Goal: Information Seeking & Learning: Learn about a topic

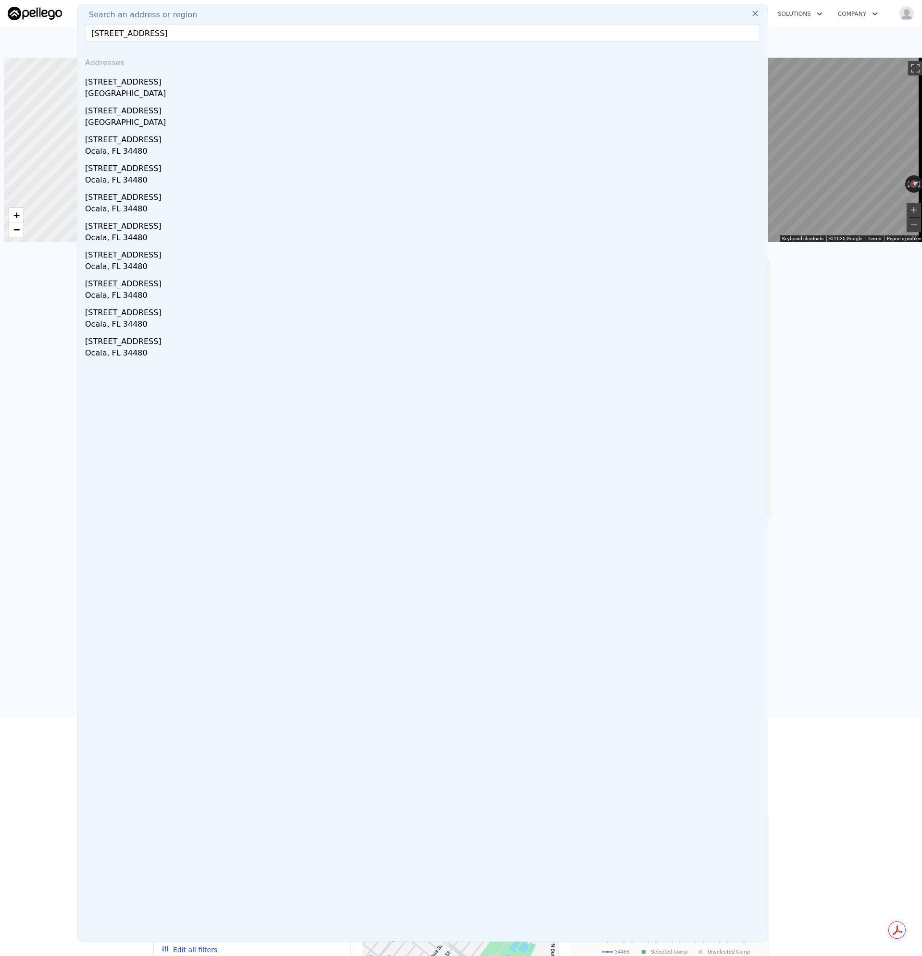
click at [112, 90] on div "[GEOGRAPHIC_DATA]" at bounding box center [424, 94] width 679 height 13
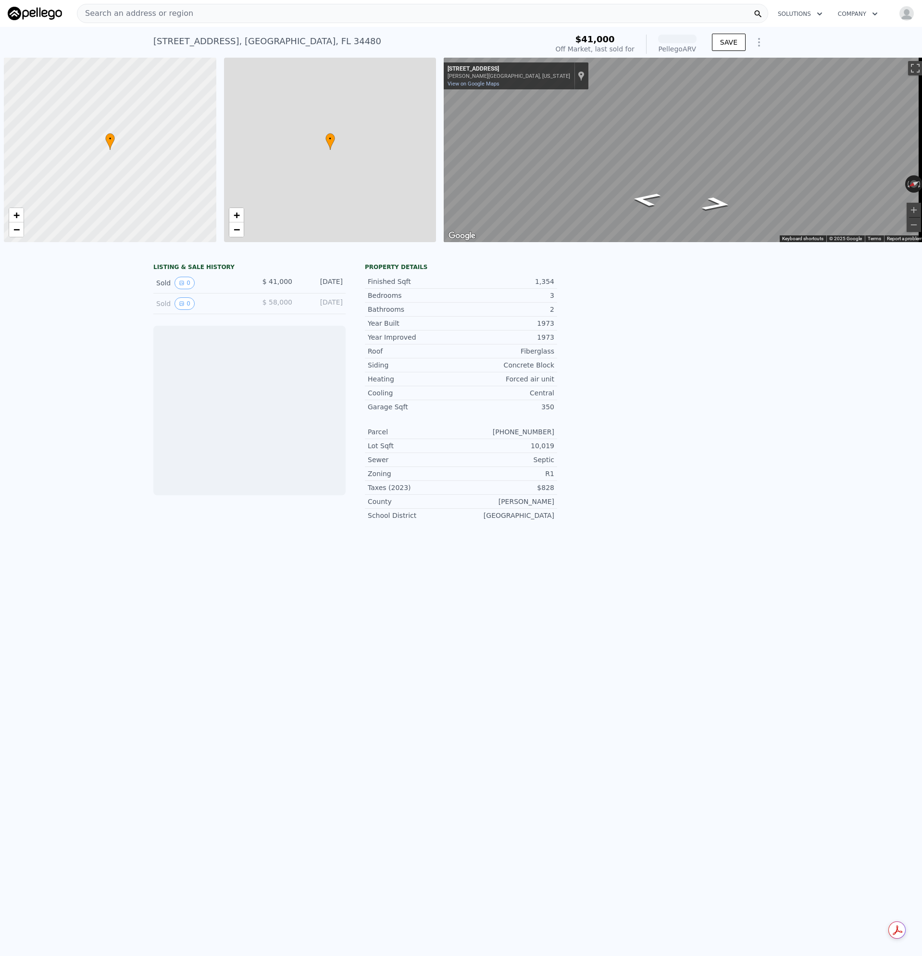
scroll to position [0, 4]
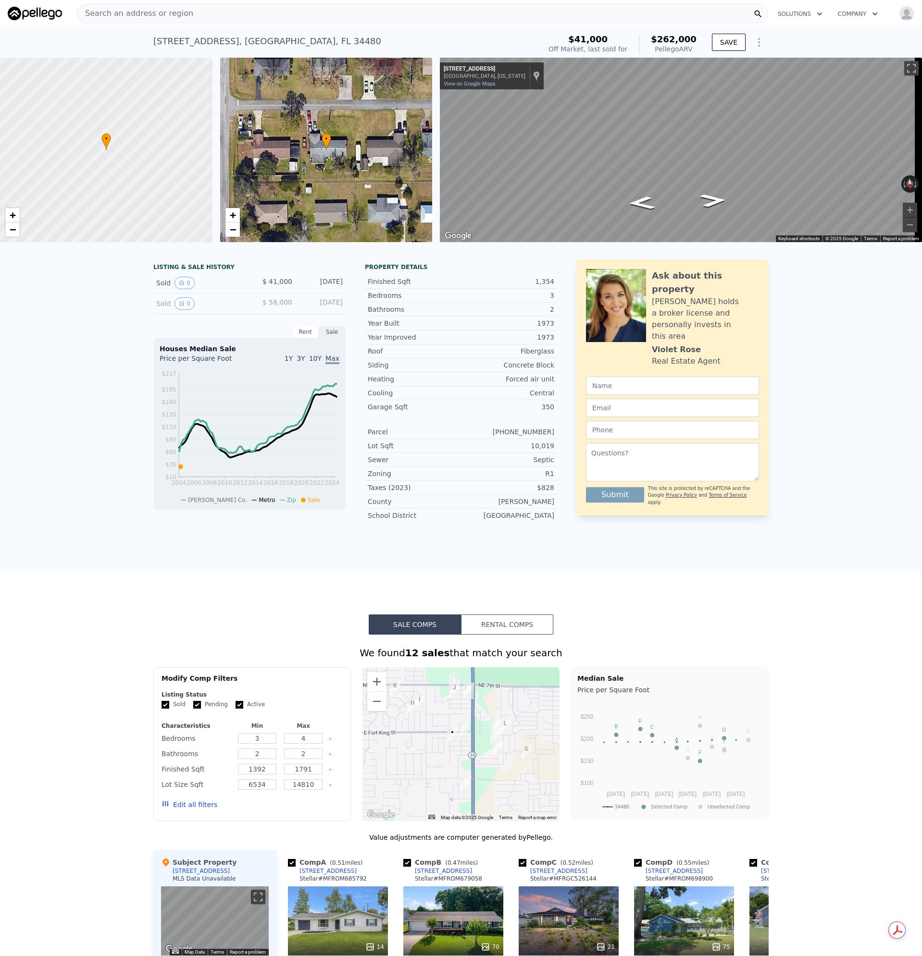
click at [166, 12] on span "Search an address or region" at bounding box center [135, 14] width 116 height 12
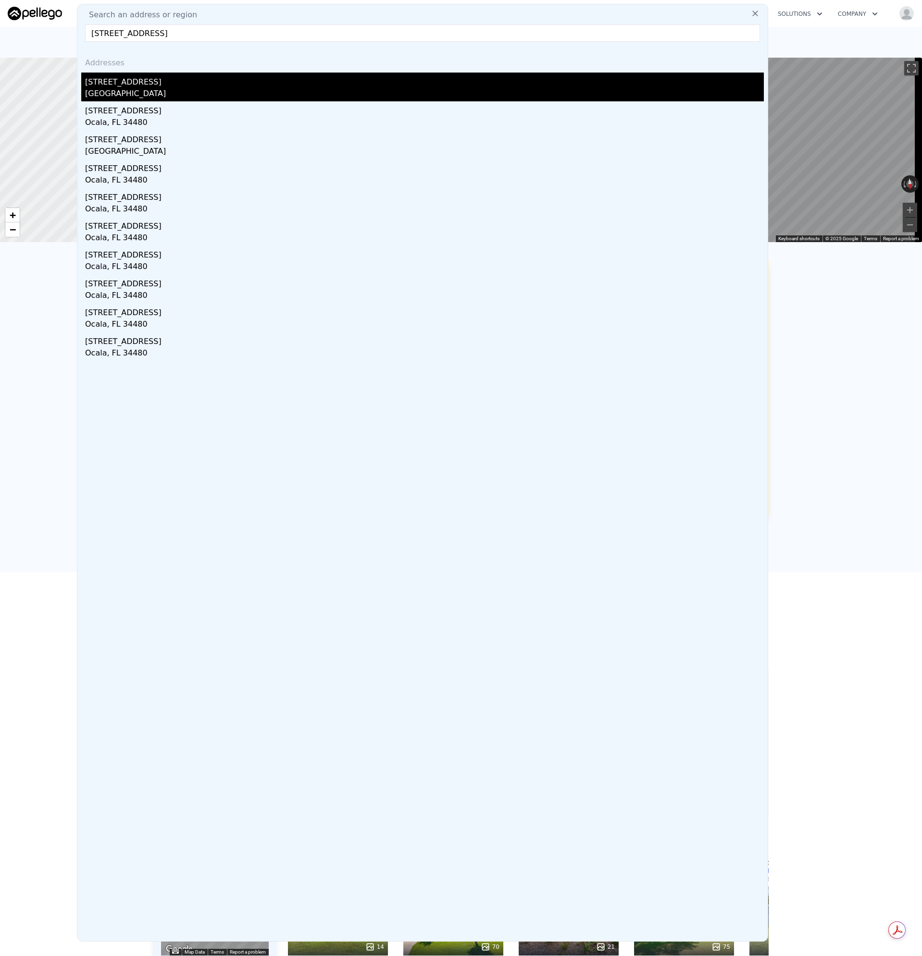
type input "[STREET_ADDRESS]"
click at [121, 85] on div "[STREET_ADDRESS]" at bounding box center [424, 80] width 679 height 15
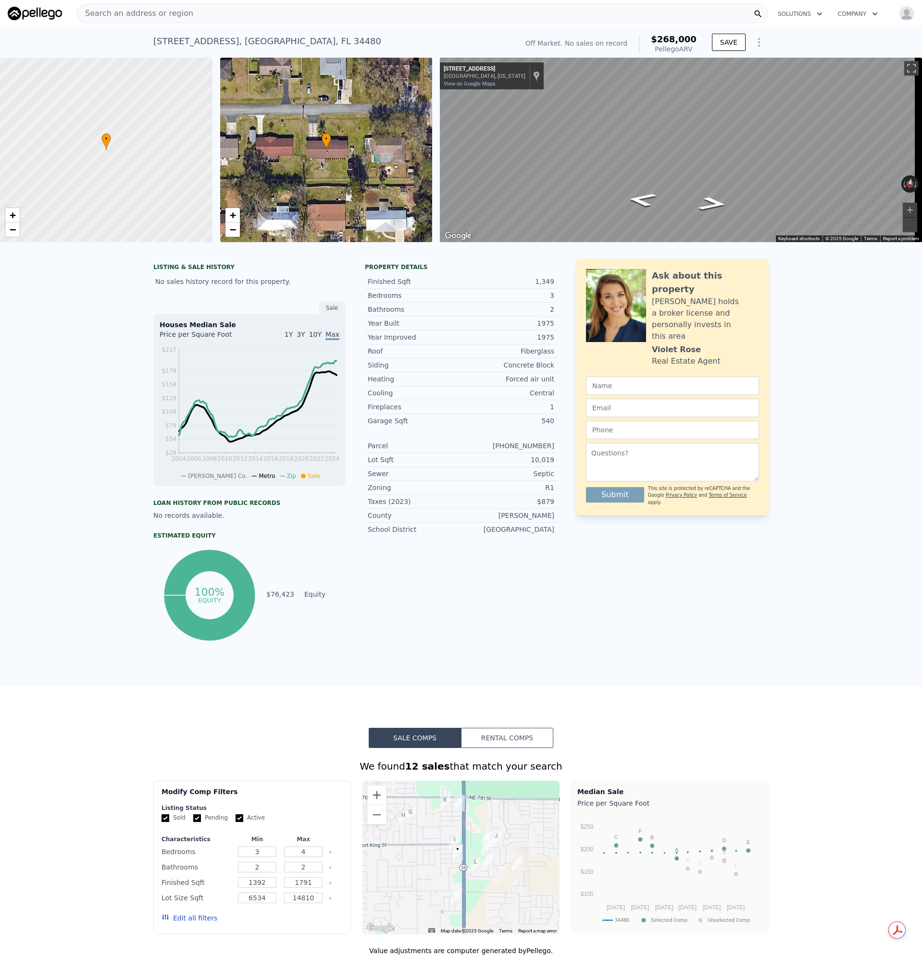
click at [209, 7] on div "Search an address or region" at bounding box center [422, 13] width 691 height 19
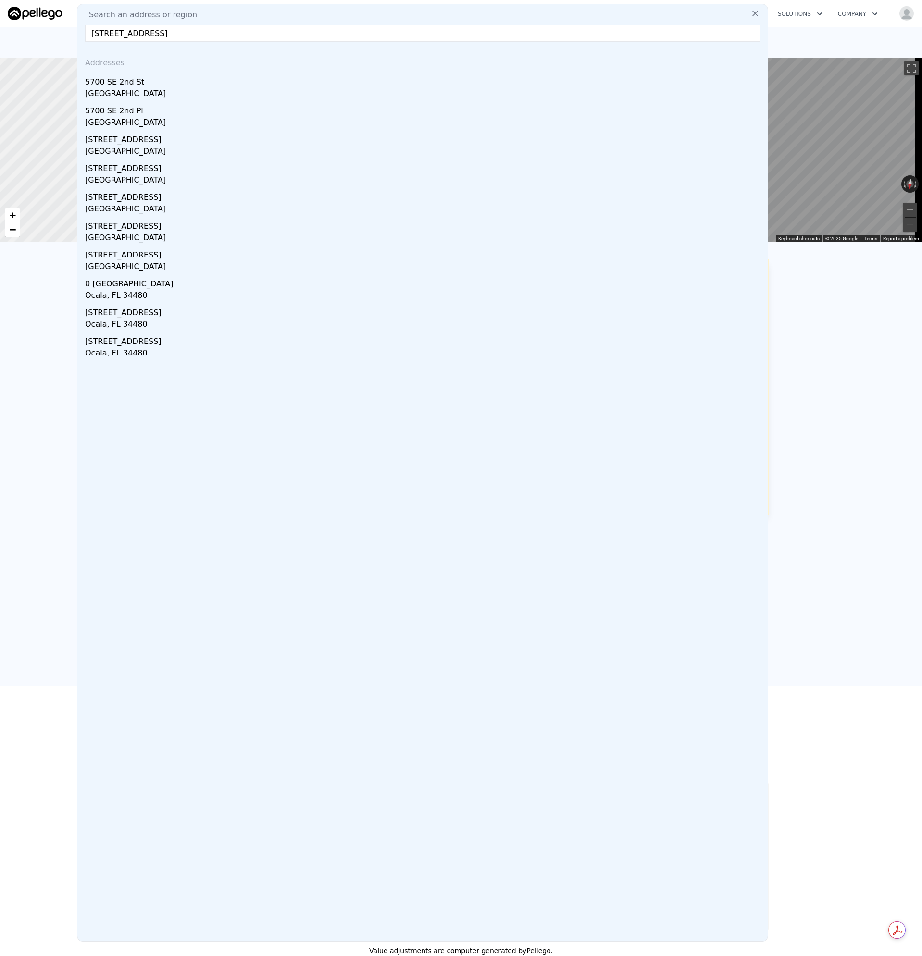
type input "[STREET_ADDRESS]"
click at [129, 75] on div "5700 SE 2nd St" at bounding box center [424, 80] width 679 height 15
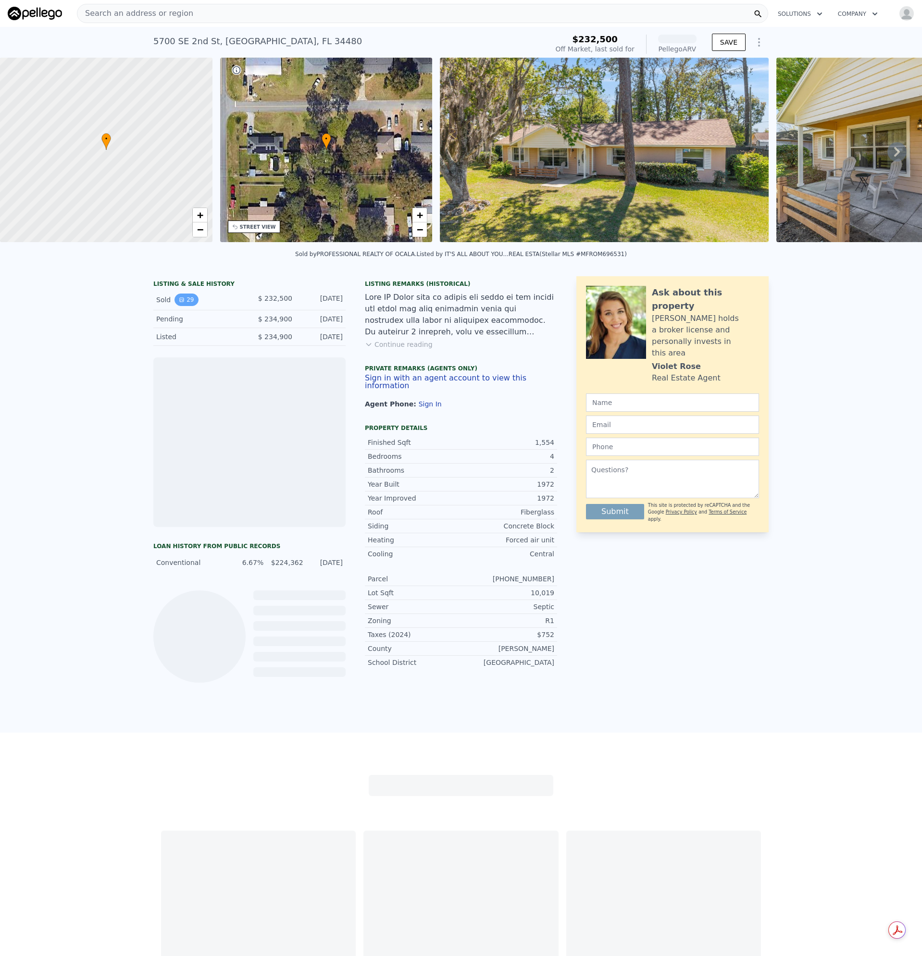
click at [180, 302] on icon "View historical data" at bounding box center [182, 300] width 4 height 4
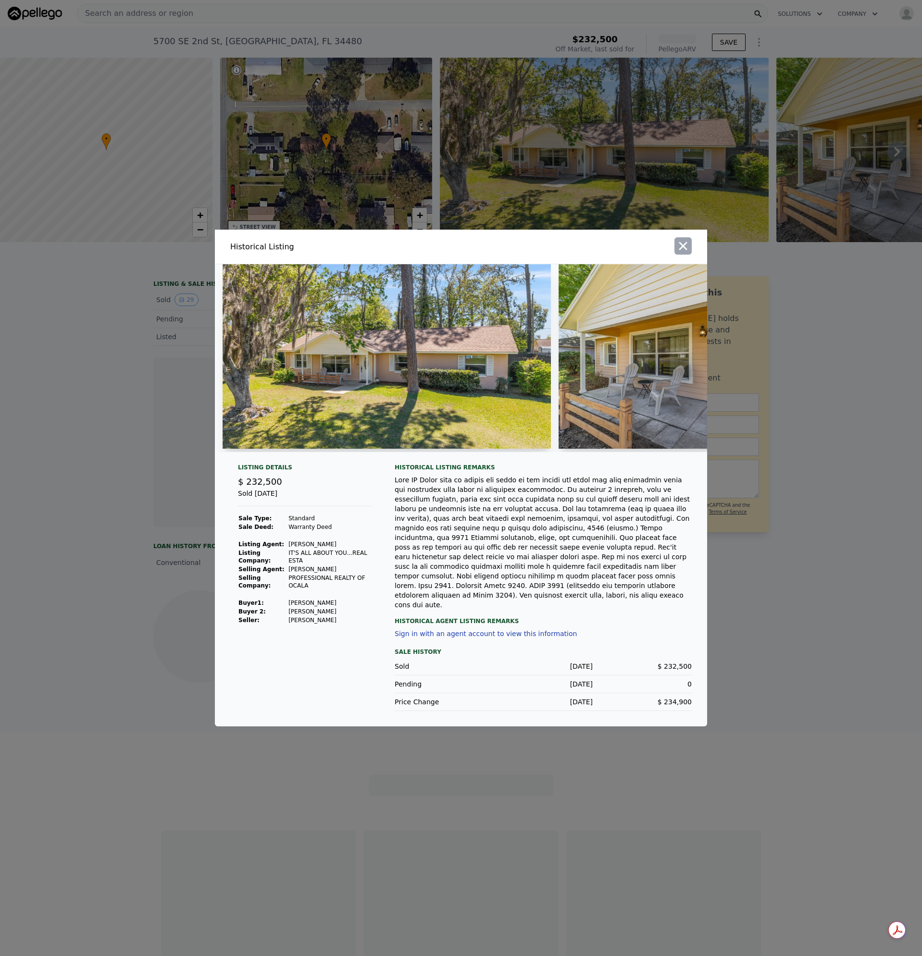
click at [682, 250] on icon "button" at bounding box center [683, 246] width 8 height 8
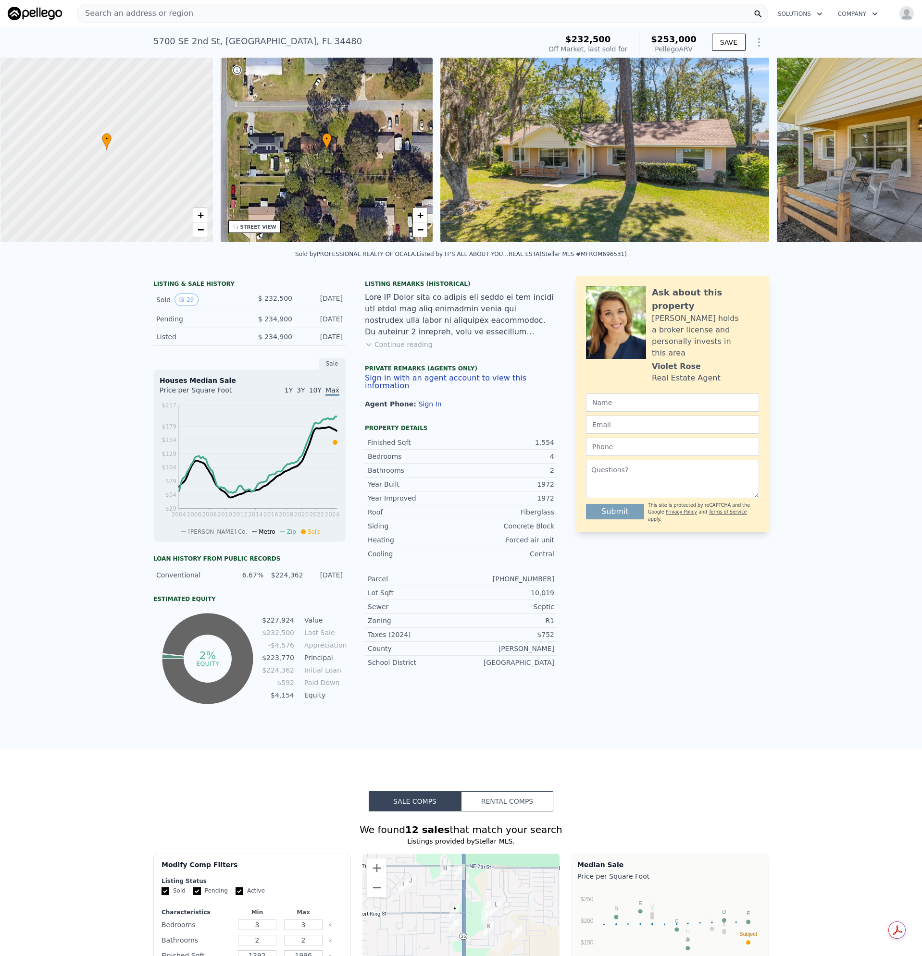
scroll to position [0, 4]
